Goal: Find contact information: Find contact information

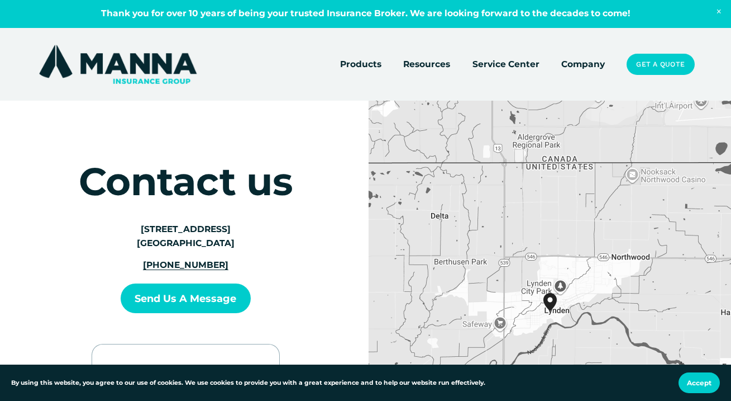
click at [595, 66] on link "Company" at bounding box center [584, 64] width 44 height 16
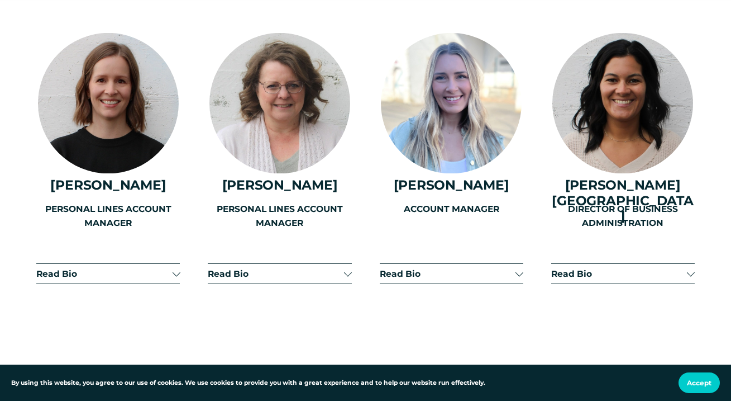
scroll to position [2411, 0]
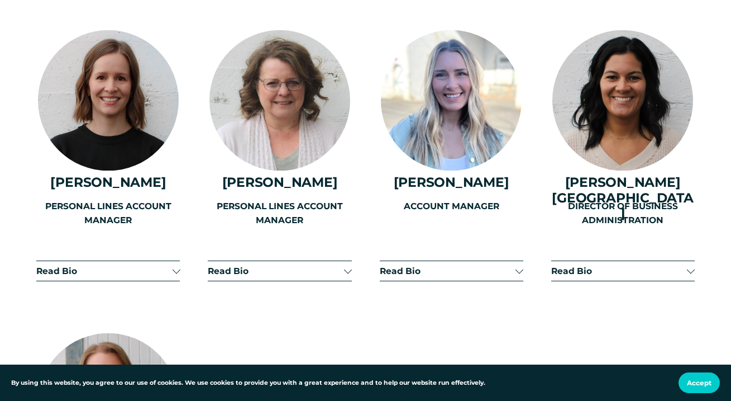
click at [177, 241] on div "PERSONAL LINES ACCOUNT MANAGER" at bounding box center [108, 236] width 144 height 75
click at [179, 241] on div "PERSONAL LINES ACCOUNT MANAGER" at bounding box center [108, 236] width 144 height 75
click at [71, 241] on div "PERSONAL LINES ACCOUNT MANAGER" at bounding box center [108, 236] width 144 height 75
click at [174, 241] on div "PERSONAL LINES ACCOUNT MANAGER" at bounding box center [108, 236] width 144 height 75
click at [55, 241] on div "PERSONAL LINES ACCOUNT MANAGER" at bounding box center [108, 236] width 144 height 75
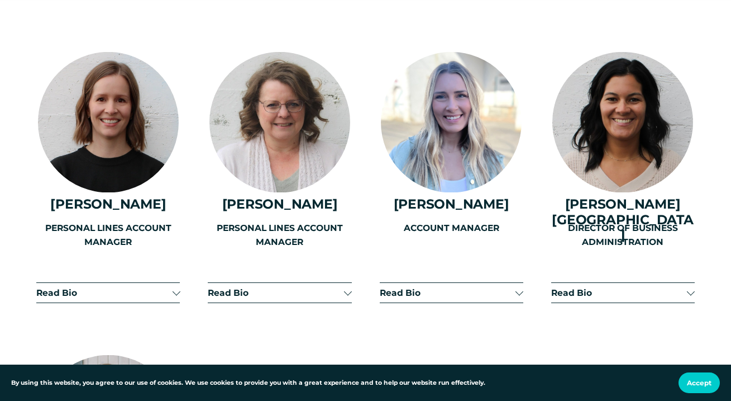
scroll to position [2392, 0]
